Goal: Information Seeking & Learning: Check status

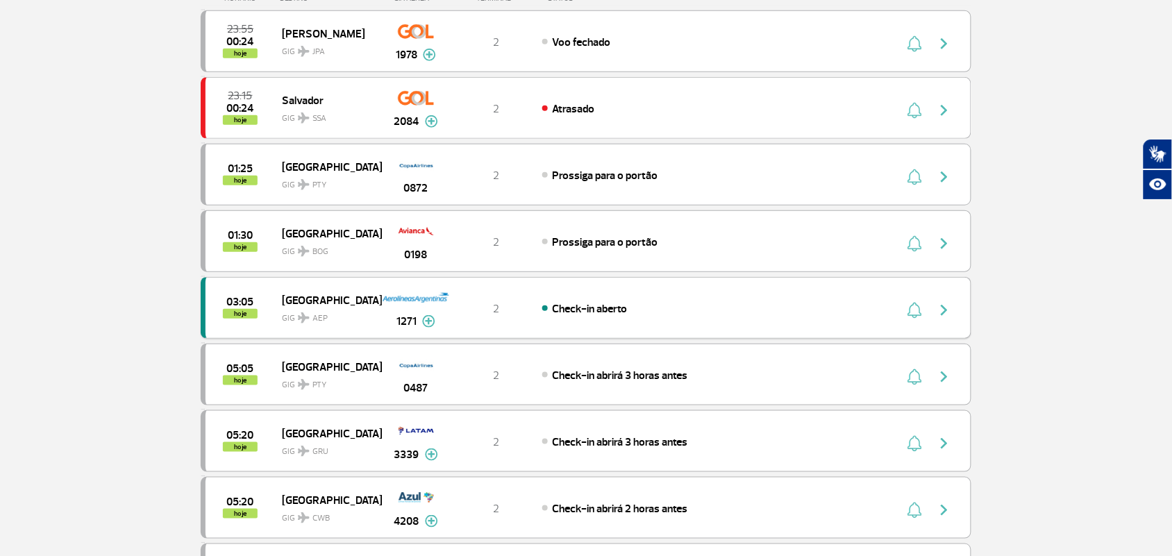
scroll to position [260, 0]
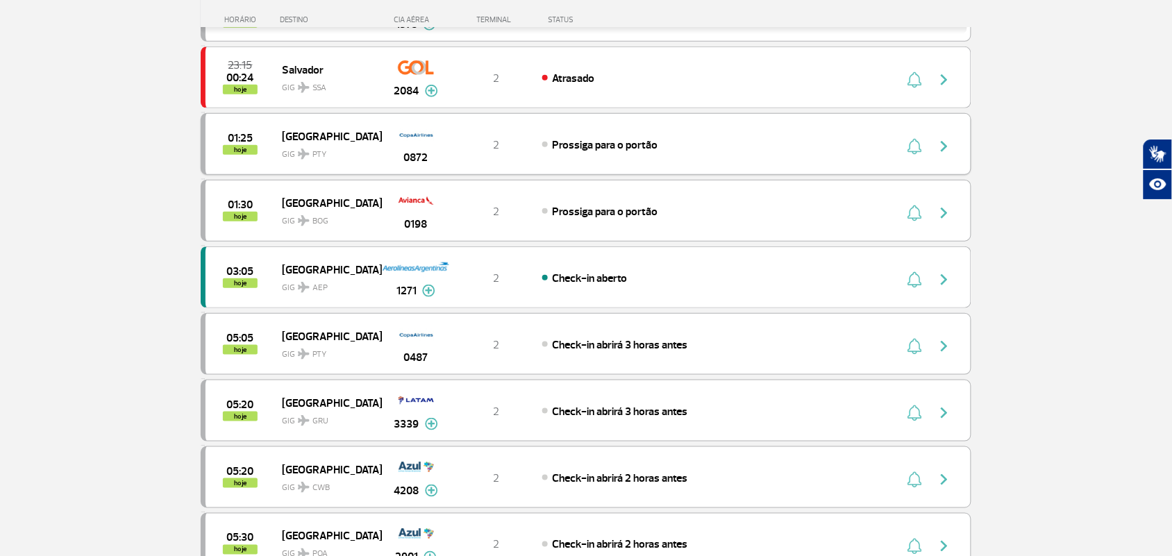
click at [404, 156] on span "0872" at bounding box center [416, 157] width 24 height 17
click at [419, 158] on span "0872" at bounding box center [416, 157] width 24 height 17
click at [421, 137] on img at bounding box center [416, 134] width 35 height 24
click at [255, 142] on div "01:25 hoje" at bounding box center [243, 144] width 76 height 22
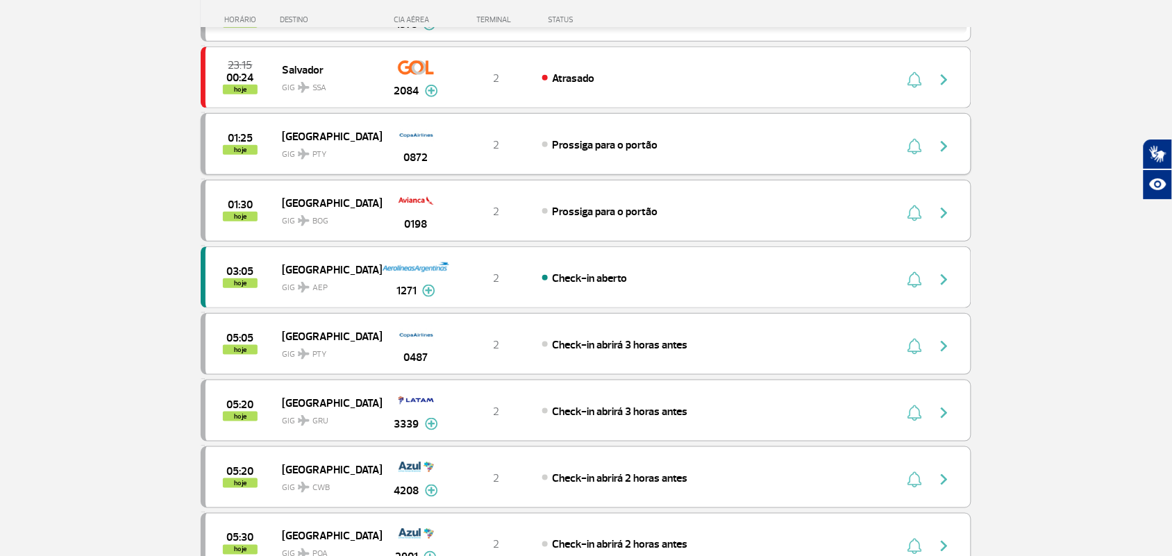
click at [424, 153] on span "0872" at bounding box center [416, 157] width 24 height 17
click at [251, 143] on span "01:25" at bounding box center [240, 138] width 25 height 10
click at [415, 156] on span "0872" at bounding box center [416, 157] width 24 height 17
click at [421, 158] on span "0872" at bounding box center [416, 157] width 24 height 17
click at [317, 144] on span "GIG PTY" at bounding box center [326, 151] width 89 height 20
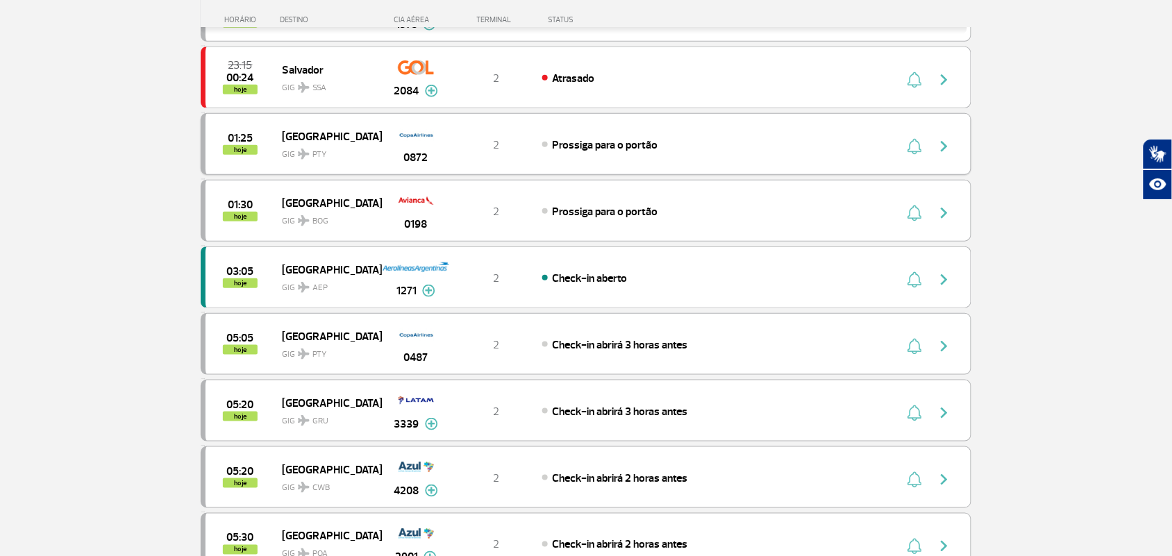
click at [411, 157] on span "0872" at bounding box center [416, 157] width 24 height 17
click at [614, 140] on span "Prossiga para o portão" at bounding box center [606, 145] width 106 height 14
click at [612, 154] on div "01:25 hoje Panama GIG PTY 0872 2 Prossiga para o portão" at bounding box center [586, 144] width 771 height 62
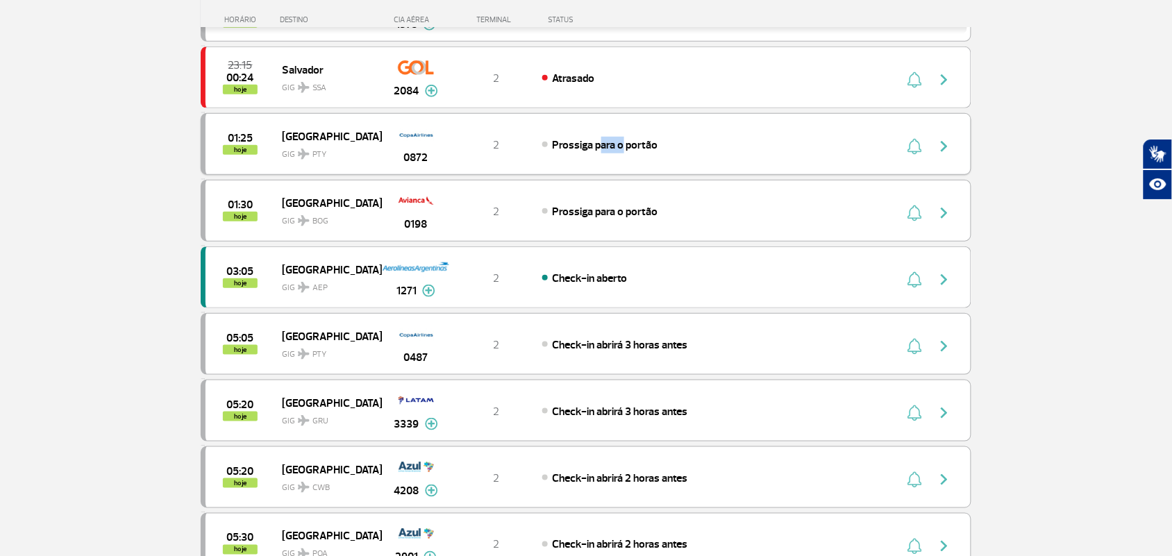
click at [612, 154] on div "01:25 hoje Panama GIG PTY 0872 2 Prossiga para o portão" at bounding box center [586, 144] width 771 height 62
click at [233, 150] on span "hoje" at bounding box center [240, 150] width 35 height 10
click at [235, 151] on span "hoje" at bounding box center [240, 150] width 35 height 10
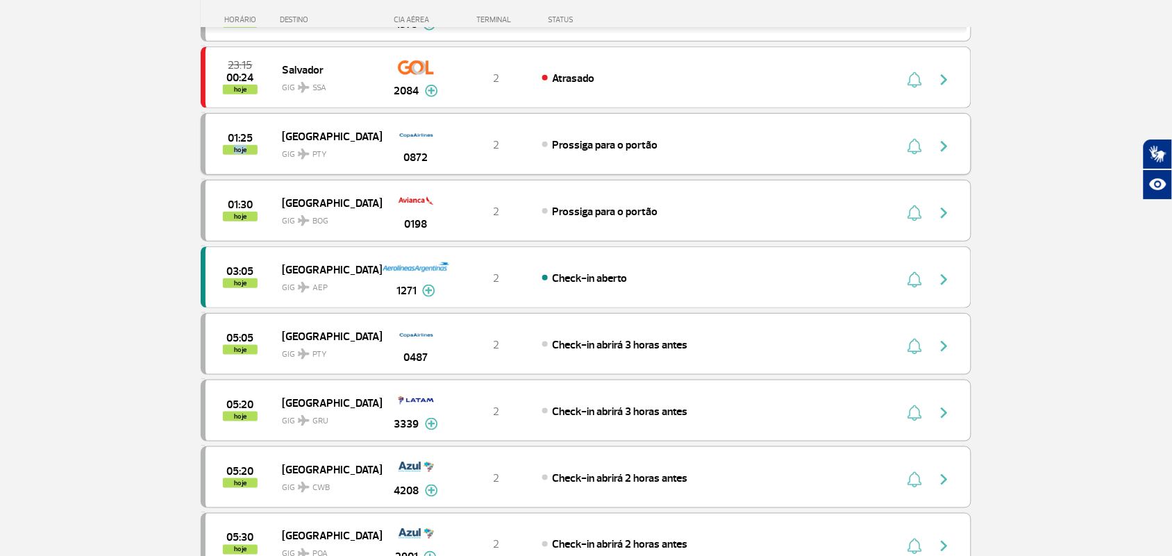
click at [235, 151] on span "hoje" at bounding box center [240, 150] width 35 height 10
click at [296, 140] on span "[GEOGRAPHIC_DATA]" at bounding box center [326, 136] width 89 height 18
click at [299, 141] on span "[GEOGRAPHIC_DATA]" at bounding box center [326, 136] width 89 height 18
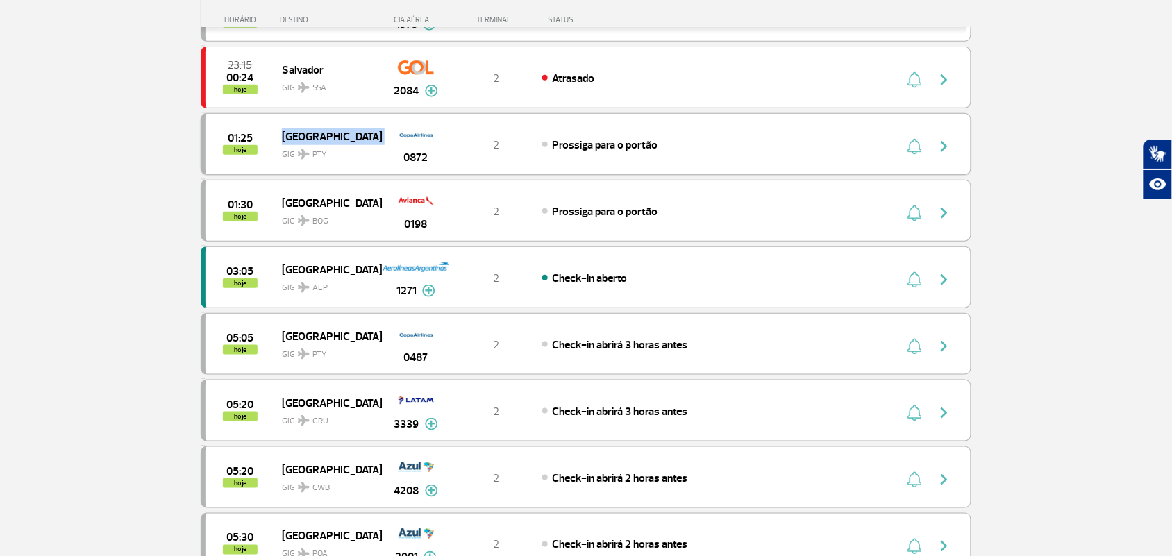
click at [299, 141] on span "[GEOGRAPHIC_DATA]" at bounding box center [326, 136] width 89 height 18
click at [310, 151] on span "GIG PTY" at bounding box center [326, 151] width 89 height 20
click at [308, 153] on img at bounding box center [304, 154] width 12 height 11
click at [283, 132] on span "[GEOGRAPHIC_DATA]" at bounding box center [326, 136] width 89 height 18
drag, startPoint x: 285, startPoint y: 133, endPoint x: 290, endPoint y: 139, distance: 8.4
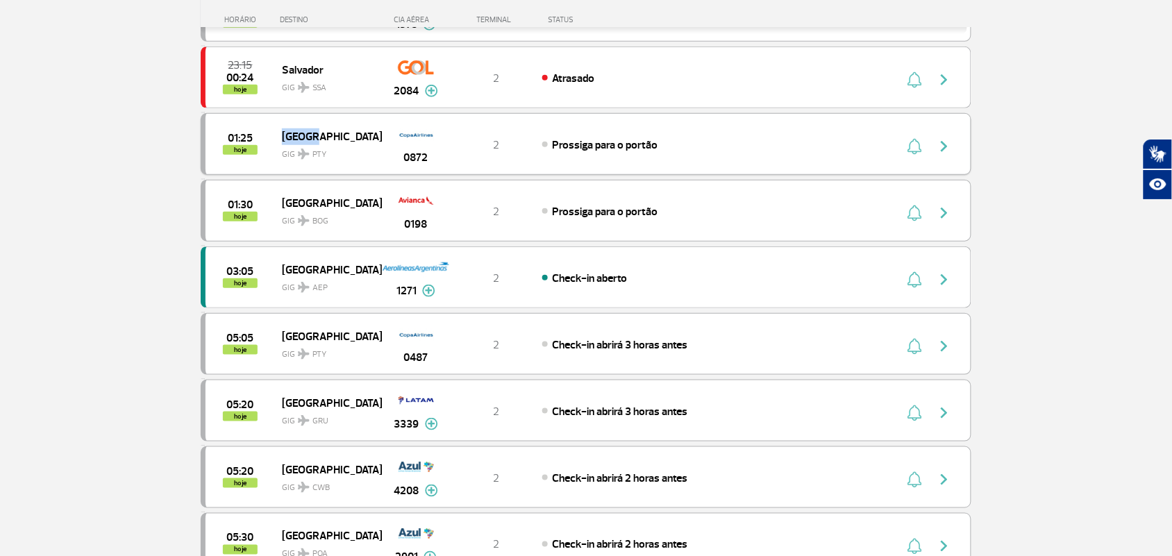
click at [286, 133] on span "[GEOGRAPHIC_DATA]" at bounding box center [326, 136] width 89 height 18
click at [292, 139] on span "[GEOGRAPHIC_DATA]" at bounding box center [326, 136] width 89 height 18
click at [236, 157] on div "01:25 hoje Panama GIG PTY 0872 2 Prossiga para o portão" at bounding box center [586, 144] width 771 height 62
click at [243, 151] on span "hoje" at bounding box center [240, 150] width 35 height 10
